Goal: Navigation & Orientation: Find specific page/section

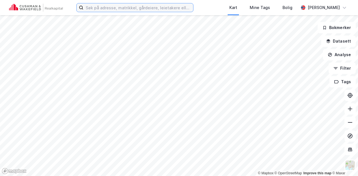
click at [118, 9] on input at bounding box center [138, 7] width 110 height 8
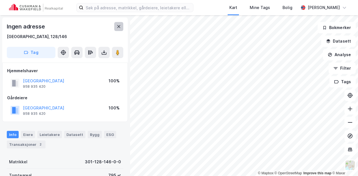
click at [117, 28] on icon at bounding box center [119, 26] width 5 height 5
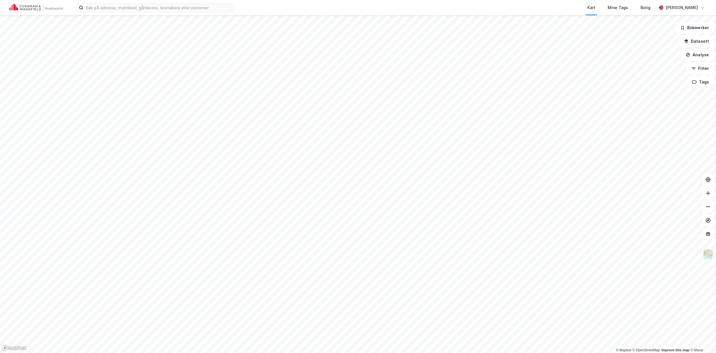
click at [358, 176] on img at bounding box center [708, 254] width 11 height 11
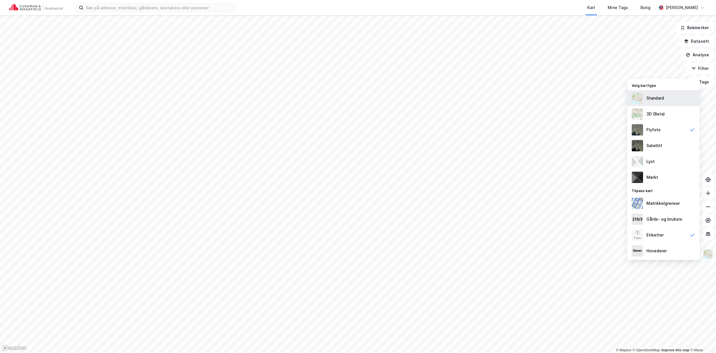
click at [358, 100] on div "Standard" at bounding box center [656, 98] width 18 height 7
